Goal: Task Accomplishment & Management: Manage account settings

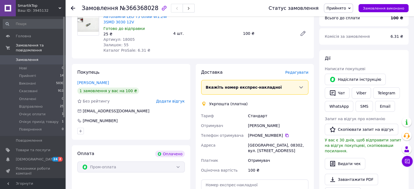
scroll to position [136, 0]
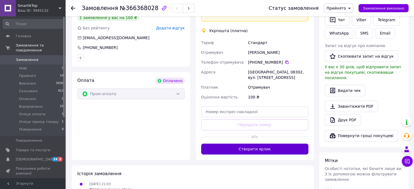
click at [255, 147] on button "Створити ярлик" at bounding box center [255, 149] width 108 height 11
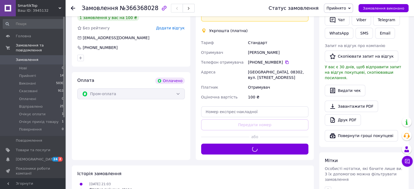
click at [345, 10] on span "Прийнято" at bounding box center [336, 8] width 20 height 4
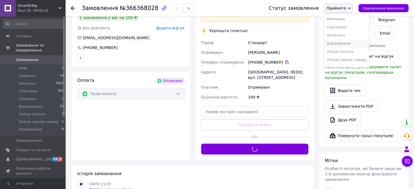
click at [350, 41] on li "Відправлено" at bounding box center [346, 43] width 45 height 8
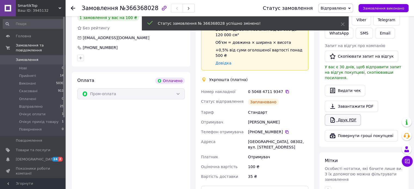
click at [350, 115] on link "Друк PDF" at bounding box center [343, 119] width 36 height 11
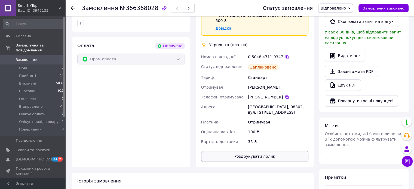
scroll to position [191, 0]
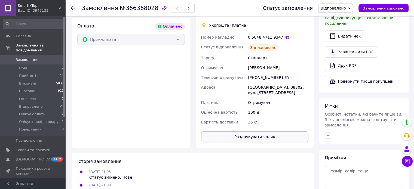
click at [257, 132] on button "Роздрукувати ярлик" at bounding box center [255, 137] width 108 height 11
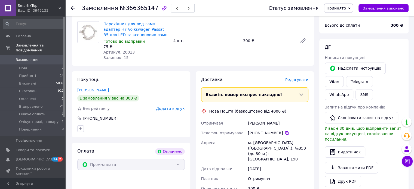
scroll to position [136, 0]
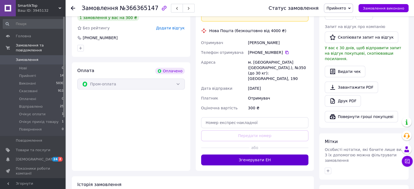
drag, startPoint x: 246, startPoint y: 146, endPoint x: 249, endPoint y: 143, distance: 4.6
click at [246, 155] on button "Згенерувати ЕН" at bounding box center [255, 160] width 108 height 11
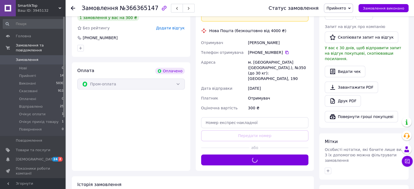
click at [345, 7] on span "Прийнято" at bounding box center [336, 8] width 20 height 4
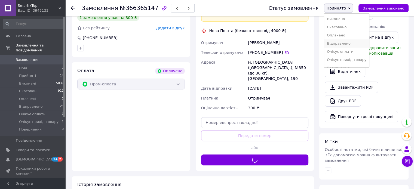
click at [345, 43] on li "Відправлено" at bounding box center [346, 43] width 45 height 8
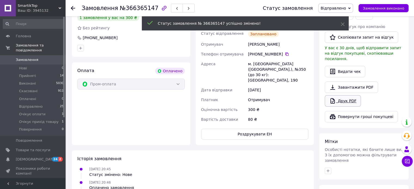
click at [343, 95] on link "Друк PDF" at bounding box center [343, 100] width 36 height 11
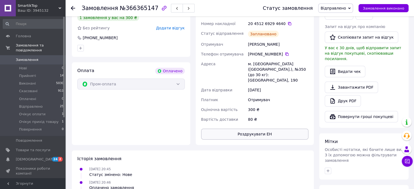
click at [264, 129] on button "Роздрукувати ЕН" at bounding box center [255, 134] width 108 height 11
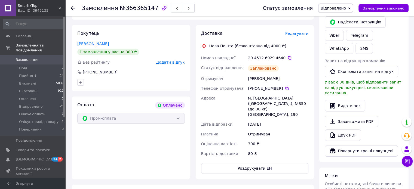
scroll to position [27, 0]
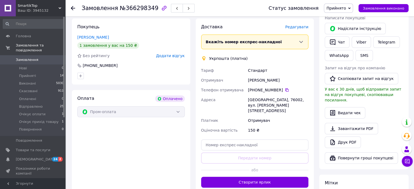
scroll to position [136, 0]
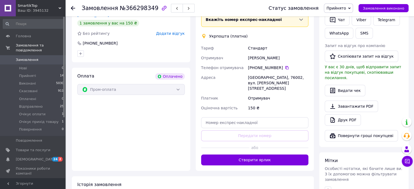
click at [258, 155] on button "Створити ярлик" at bounding box center [255, 160] width 108 height 11
drag, startPoint x: 352, startPoint y: 8, endPoint x: 351, endPoint y: 16, distance: 7.5
click at [353, 8] on span "Прийнято" at bounding box center [338, 8] width 29 height 9
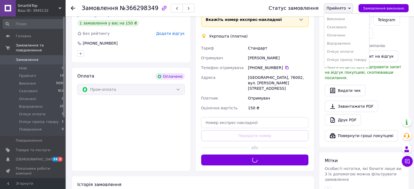
click at [343, 43] on li "Відправлено" at bounding box center [346, 43] width 45 height 8
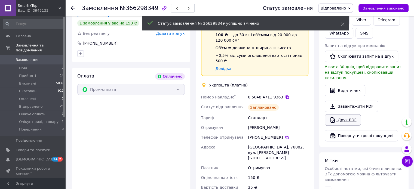
click at [340, 114] on link "Друк PDF" at bounding box center [343, 119] width 36 height 11
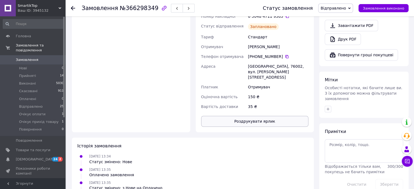
scroll to position [218, 0]
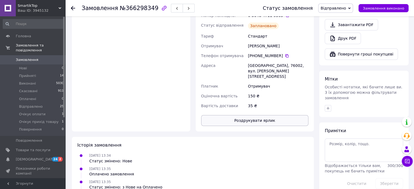
click at [256, 115] on button "Роздрукувати ярлик" at bounding box center [255, 120] width 108 height 11
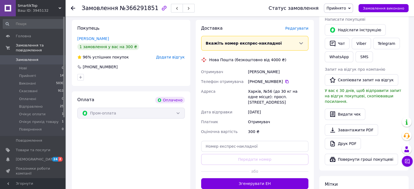
scroll to position [136, 0]
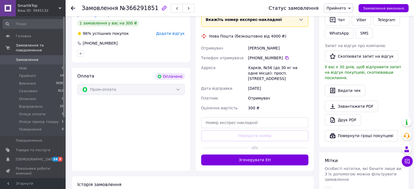
drag, startPoint x: 259, startPoint y: 149, endPoint x: 262, endPoint y: 145, distance: 5.1
click at [260, 155] on button "Згенерувати ЕН" at bounding box center [255, 160] width 108 height 11
click at [343, 5] on span "Прийнято" at bounding box center [338, 8] width 29 height 9
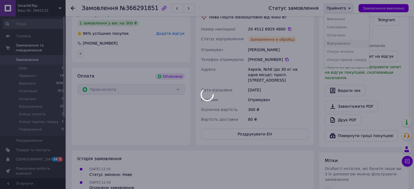
click at [347, 45] on body "SmartikTop Ваш ID: 3945132 Сайт SmartikTop Кабінет покупця Перевірити стан сист…" at bounding box center [207, 73] width 414 height 418
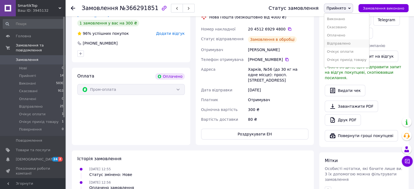
click at [346, 45] on li "Відправлено" at bounding box center [346, 43] width 45 height 8
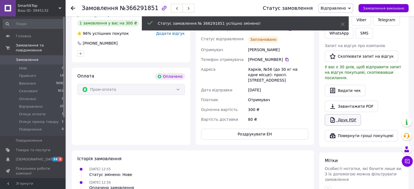
click at [345, 114] on link "Друк PDF" at bounding box center [343, 119] width 36 height 11
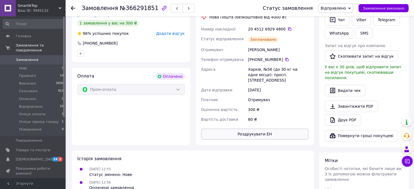
click at [237, 129] on button "Роздрукувати ЕН" at bounding box center [255, 134] width 108 height 11
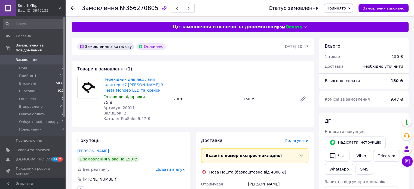
scroll to position [109, 0]
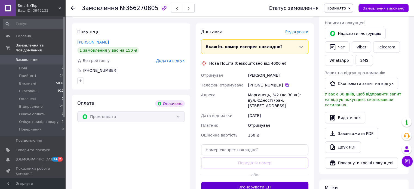
click at [253, 182] on button "Згенерувати ЕН" at bounding box center [255, 187] width 108 height 11
click at [351, 8] on icon at bounding box center [349, 8] width 2 height 2
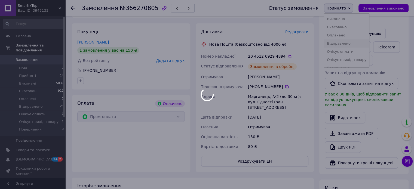
click at [347, 42] on li "Відправлено" at bounding box center [346, 43] width 45 height 8
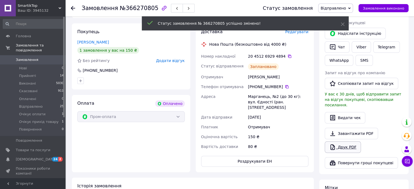
click at [344, 142] on link "Друк PDF" at bounding box center [343, 147] width 36 height 11
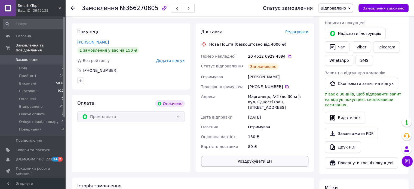
click at [252, 156] on button "Роздрукувати ЕН" at bounding box center [255, 161] width 108 height 11
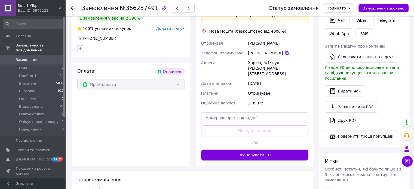
scroll to position [136, 0]
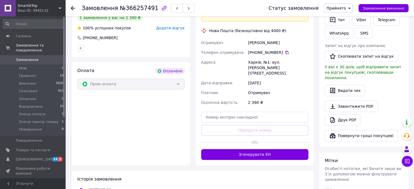
click at [265, 149] on button "Згенерувати ЕН" at bounding box center [255, 154] width 108 height 11
click at [346, 7] on span "Прийнято" at bounding box center [336, 8] width 20 height 4
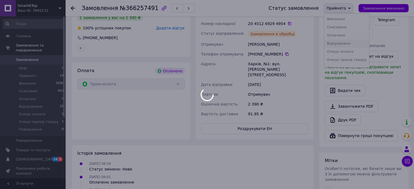
click at [347, 41] on body "SmartikTop Ваш ID: 3945132 Сайт SmartikTop Кабінет покупця Перевірити стан сист…" at bounding box center [207, 73] width 414 height 418
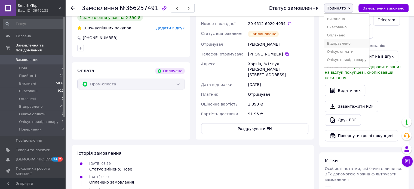
click at [346, 41] on li "Відправлено" at bounding box center [346, 43] width 45 height 8
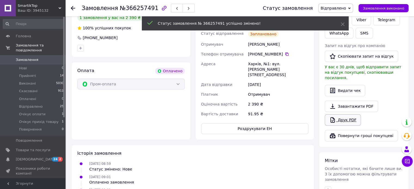
click at [342, 114] on link "Друк PDF" at bounding box center [343, 119] width 36 height 11
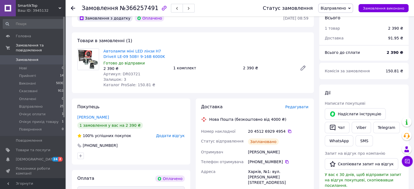
scroll to position [109, 0]
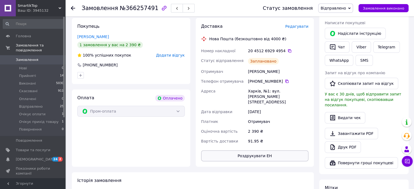
click at [258, 151] on button "Роздрукувати ЕН" at bounding box center [255, 156] width 108 height 11
